Goal: Task Accomplishment & Management: Manage account settings

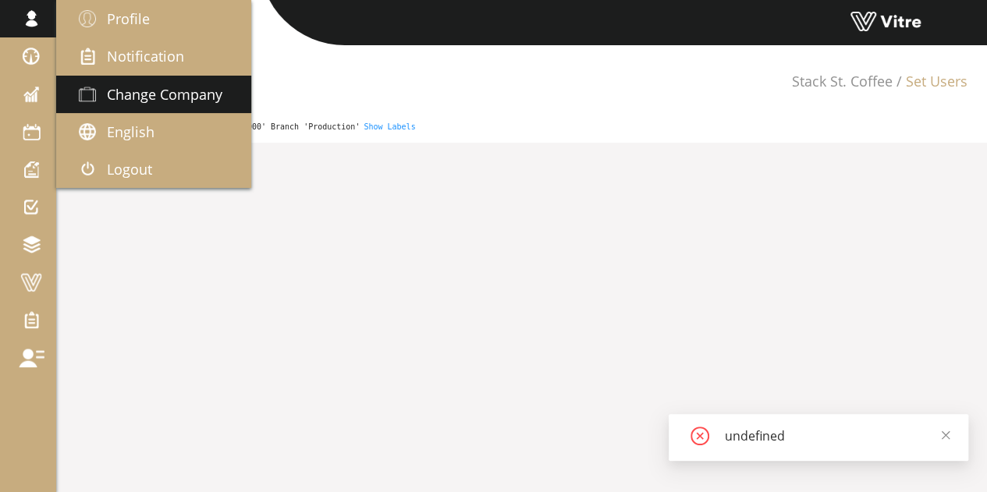
click at [131, 99] on span "Change Company" at bounding box center [165, 94] width 116 height 19
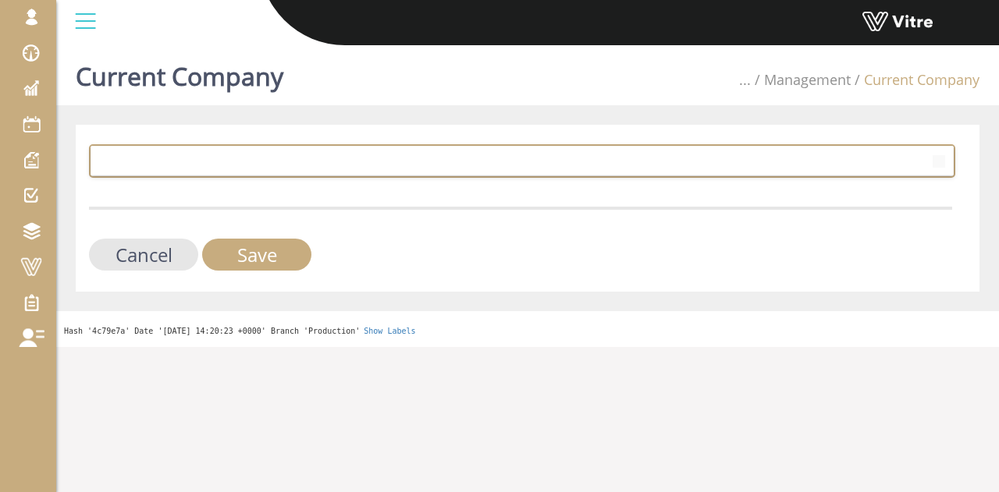
click at [363, 157] on span at bounding box center [508, 161] width 834 height 28
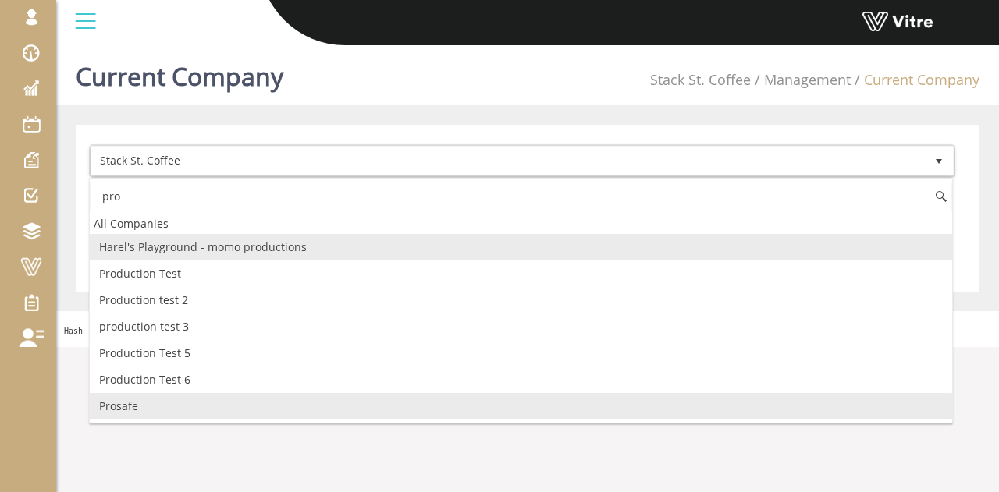
click at [140, 406] on li "Prosafe" at bounding box center [521, 406] width 862 height 27
type input "pro"
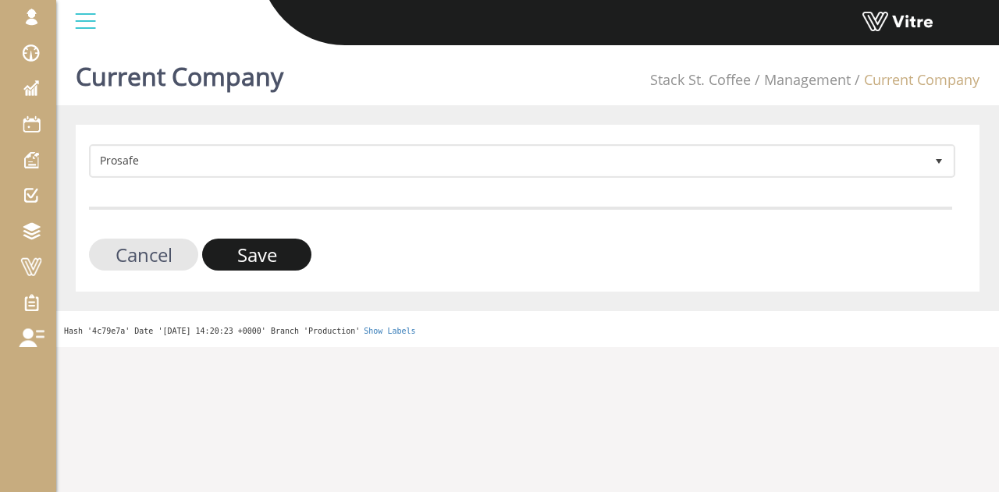
click at [290, 258] on input "Save" at bounding box center [256, 255] width 109 height 32
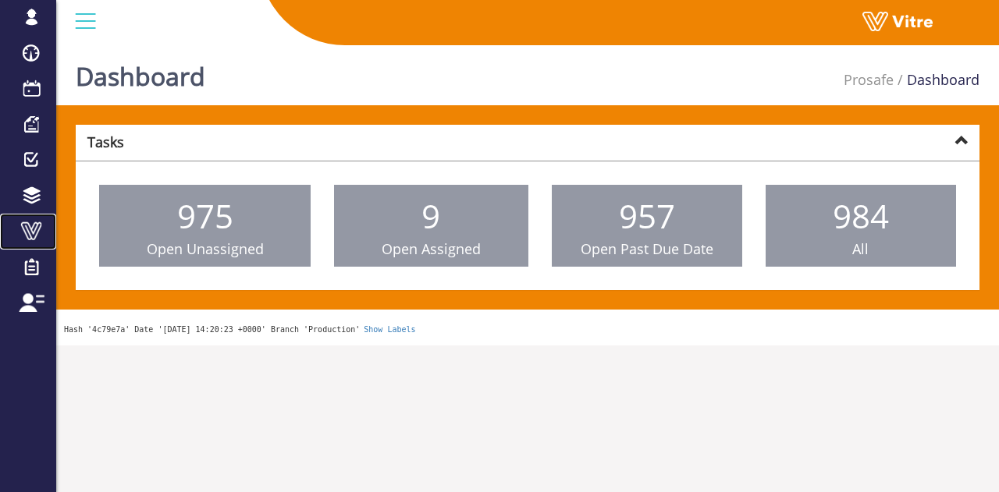
click at [28, 230] on span at bounding box center [31, 231] width 39 height 19
